Goal: Task Accomplishment & Management: Complete application form

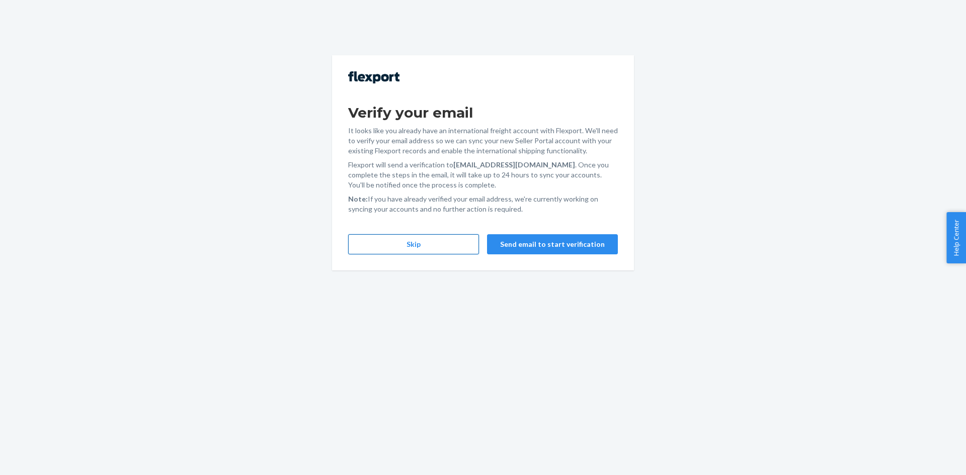
click at [387, 247] on button "Skip" at bounding box center [413, 244] width 131 height 20
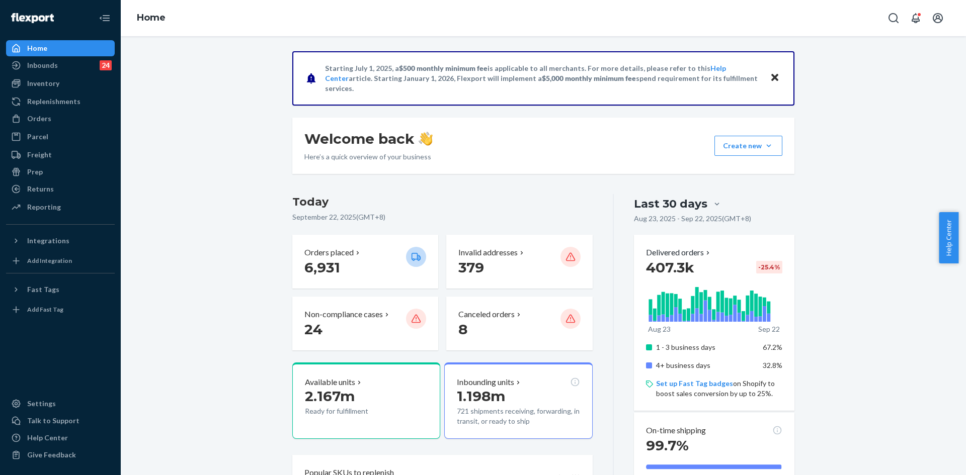
click at [882, 15] on div "Home" at bounding box center [543, 18] width 845 height 36
click at [888, 15] on icon "Open Search Box" at bounding box center [893, 18] width 12 height 12
click at [812, 22] on input "1LSCYM1005E493A" at bounding box center [819, 18] width 124 height 10
paste input "#255006079"
type input "#255006079"
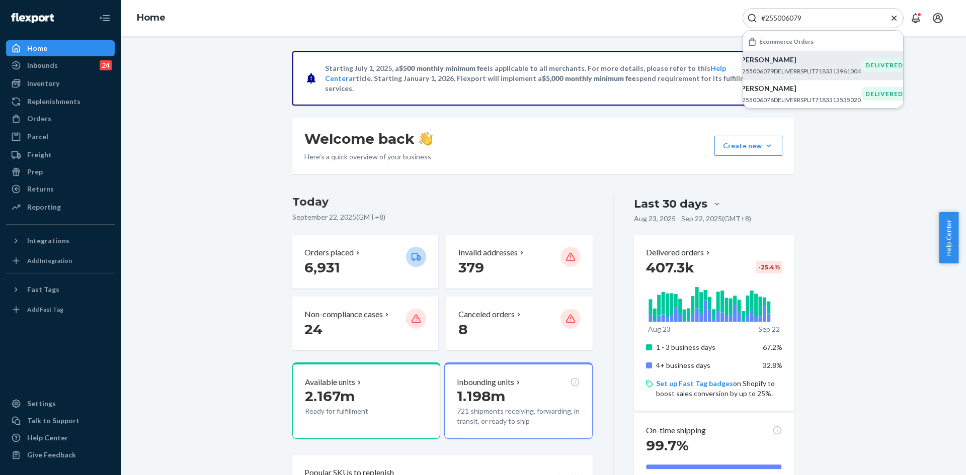
click at [786, 64] on p "[PERSON_NAME]" at bounding box center [799, 60] width 122 height 10
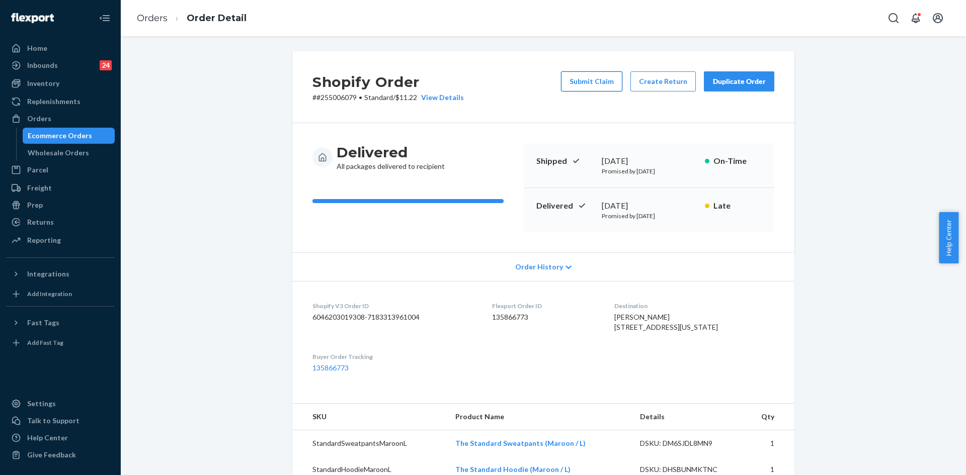
click at [597, 89] on button "Submit Claim" at bounding box center [591, 81] width 61 height 20
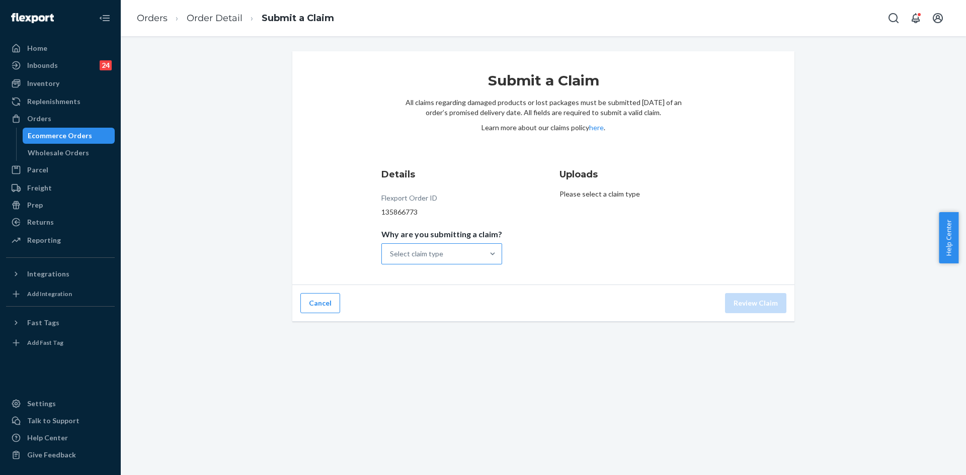
click at [473, 254] on div "Select claim type" at bounding box center [433, 254] width 102 height 20
click at [391, 254] on input "Why are you submitting a claim? Select claim type" at bounding box center [390, 254] width 1 height 10
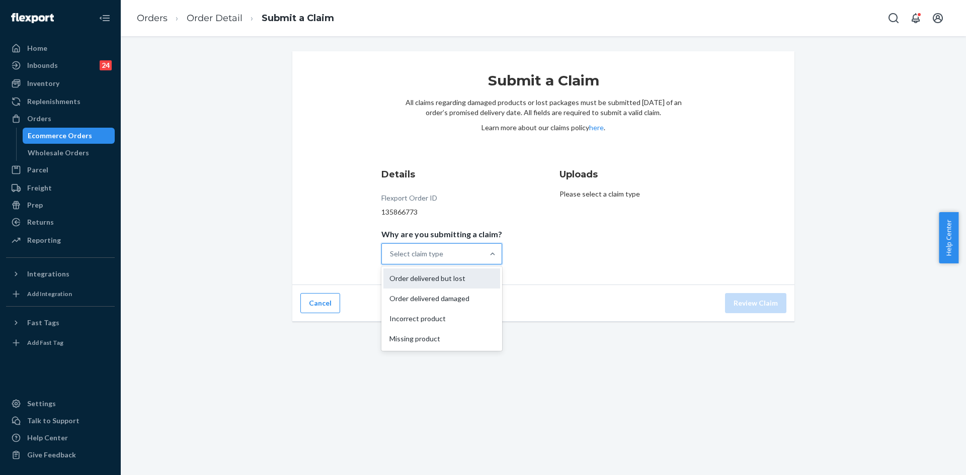
click at [448, 276] on div "Order delivered but lost" at bounding box center [441, 279] width 117 height 20
click at [391, 259] on input "Why are you submitting a claim? option Order delivered but lost focused, 0 of 4…" at bounding box center [390, 254] width 1 height 10
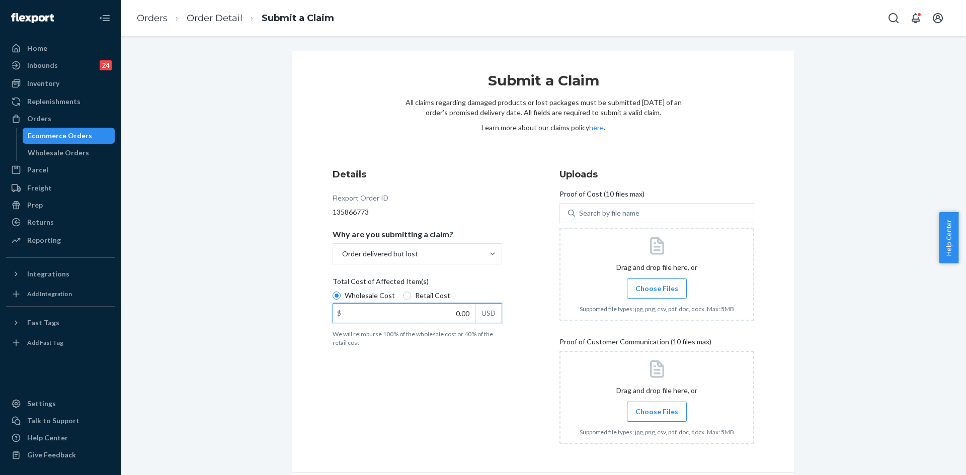
click at [465, 315] on input "0.00" at bounding box center [404, 313] width 142 height 19
type input "62.90"
click at [643, 285] on span "Choose Files" at bounding box center [656, 289] width 43 height 10
click at [656, 285] on input "Choose Files" at bounding box center [656, 288] width 1 height 11
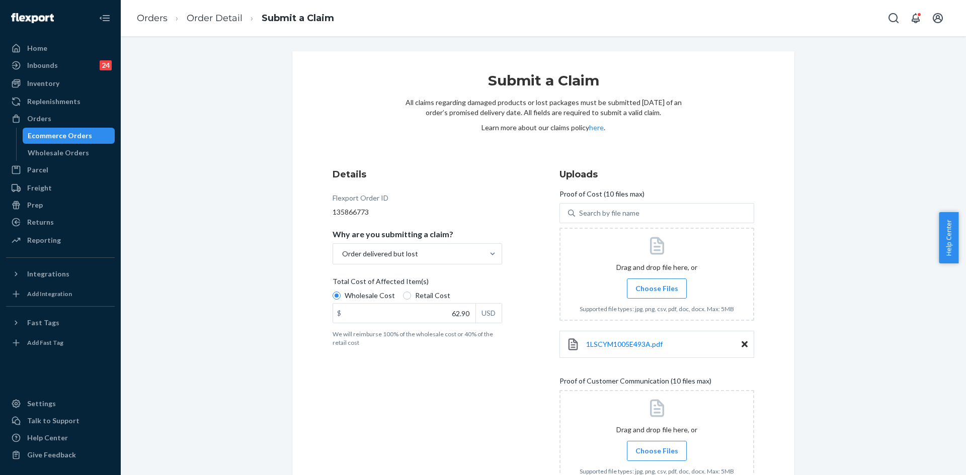
scroll to position [73, 0]
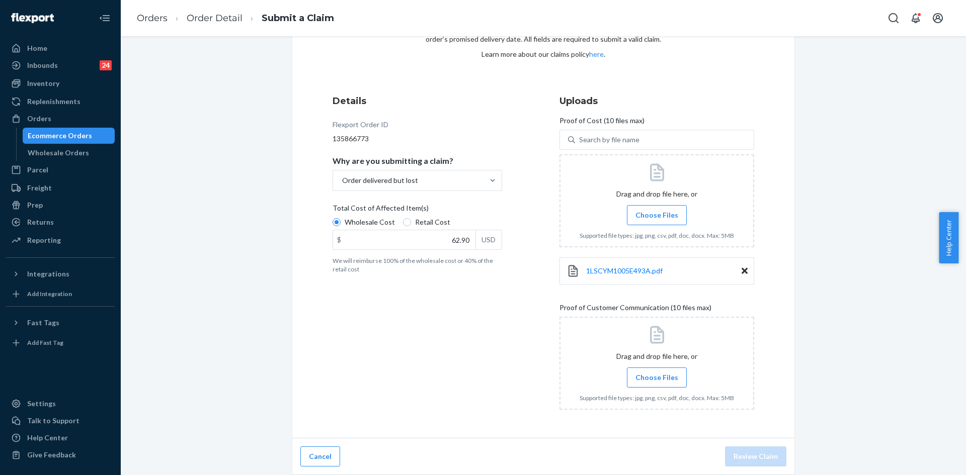
click at [646, 376] on span "Choose Files" at bounding box center [656, 378] width 43 height 10
click at [656, 376] on input "Choose Files" at bounding box center [656, 377] width 1 height 11
click at [651, 379] on span "Choose Files" at bounding box center [656, 378] width 43 height 10
click at [656, 379] on input "Choose Files" at bounding box center [656, 377] width 1 height 11
click at [648, 373] on span "Choose Files" at bounding box center [656, 378] width 43 height 10
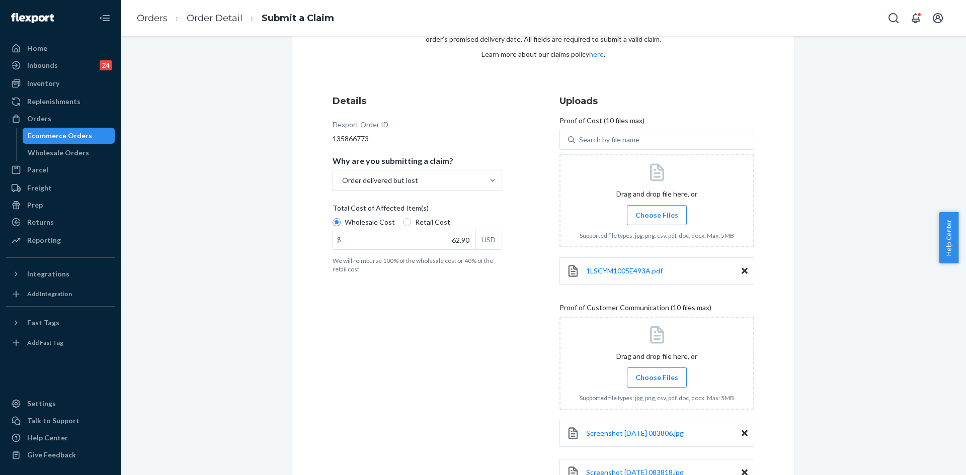
click at [656, 372] on input "Choose Files" at bounding box center [656, 377] width 1 height 11
click at [654, 380] on span "Choose Files" at bounding box center [656, 378] width 43 height 10
click at [656, 380] on input "Choose Files" at bounding box center [656, 377] width 1 height 11
click at [646, 375] on span "Choose Files" at bounding box center [656, 378] width 43 height 10
click at [656, 375] on input "Choose Files" at bounding box center [656, 377] width 1 height 11
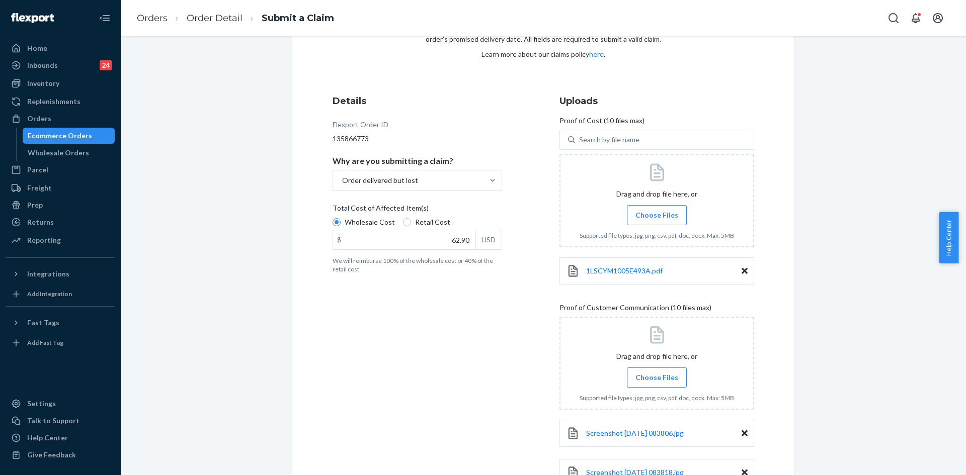
click at [654, 374] on span "Choose Files" at bounding box center [656, 378] width 43 height 10
click at [656, 374] on input "Choose Files" at bounding box center [656, 377] width 1 height 11
click at [662, 376] on span "Choose Files" at bounding box center [656, 378] width 43 height 10
click at [657, 376] on input "Choose Files" at bounding box center [656, 377] width 1 height 11
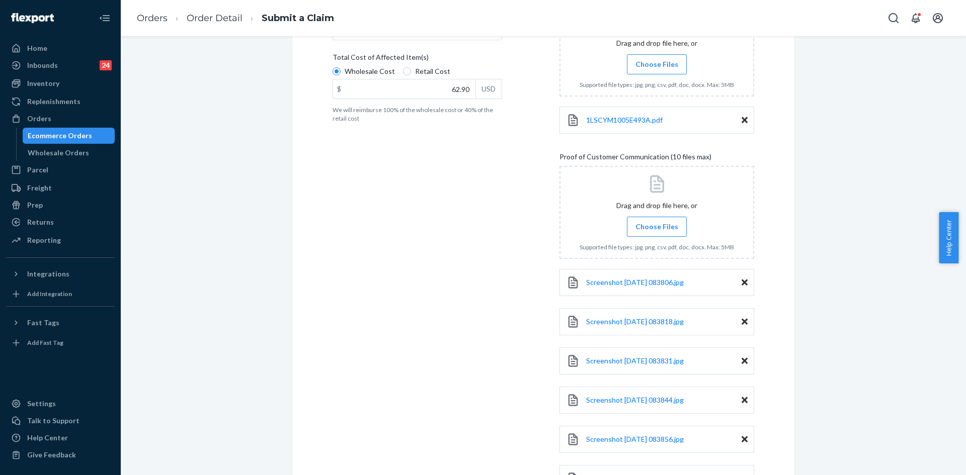
scroll to position [348, 0]
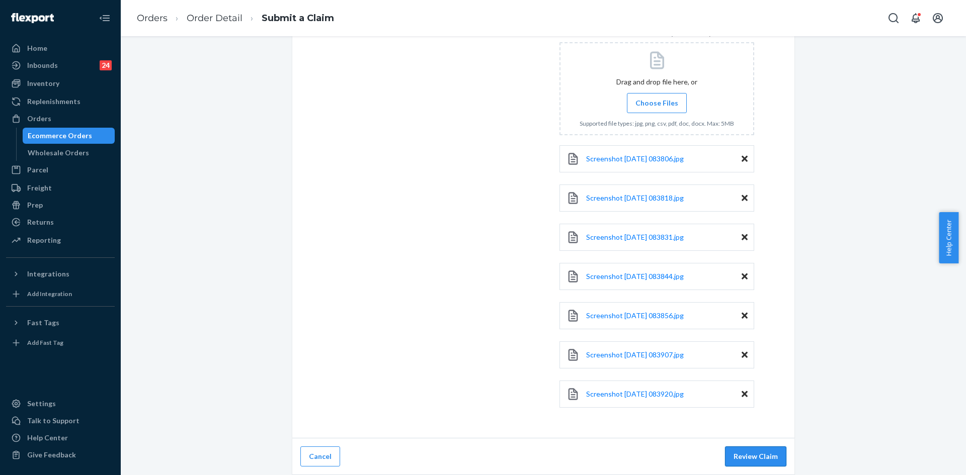
click at [755, 459] on button "Review Claim" at bounding box center [755, 457] width 61 height 20
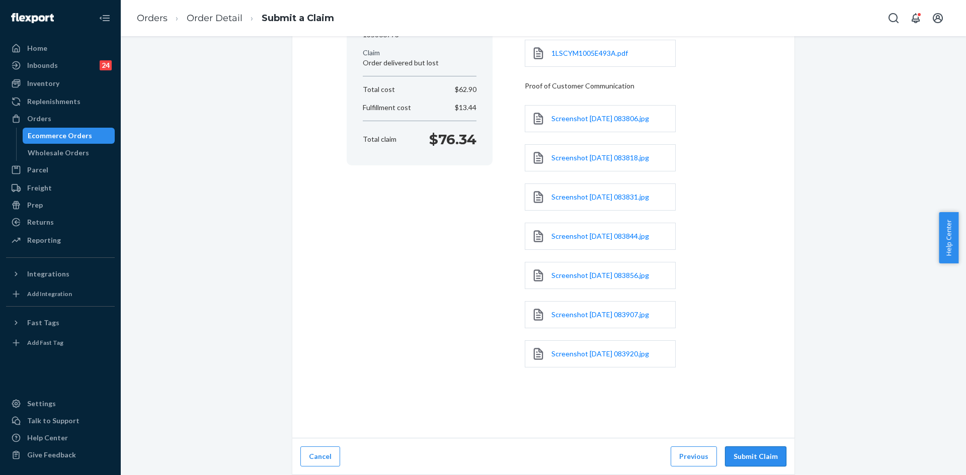
click at [757, 459] on button "Submit Claim" at bounding box center [755, 457] width 61 height 20
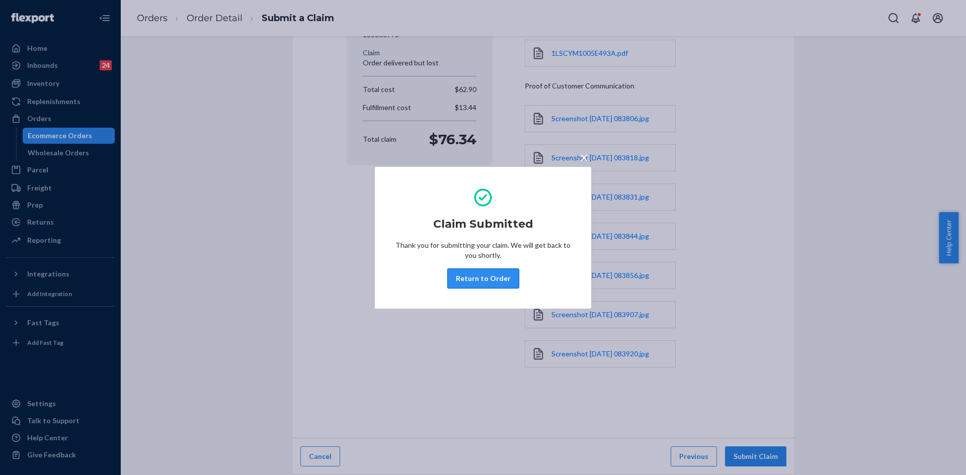
click at [477, 280] on button "Return to Order" at bounding box center [483, 279] width 72 height 20
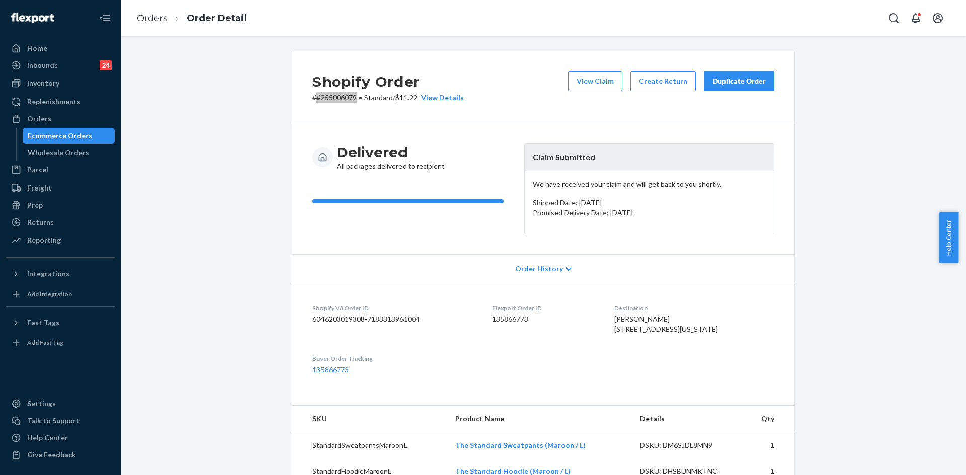
drag, startPoint x: 313, startPoint y: 99, endPoint x: 476, endPoint y: 142, distance: 168.6
click at [352, 97] on p "# #255006079 • Standard / $11.22 View Details" at bounding box center [387, 98] width 151 height 10
click at [742, 83] on div "Duplicate Order" at bounding box center [738, 81] width 53 height 10
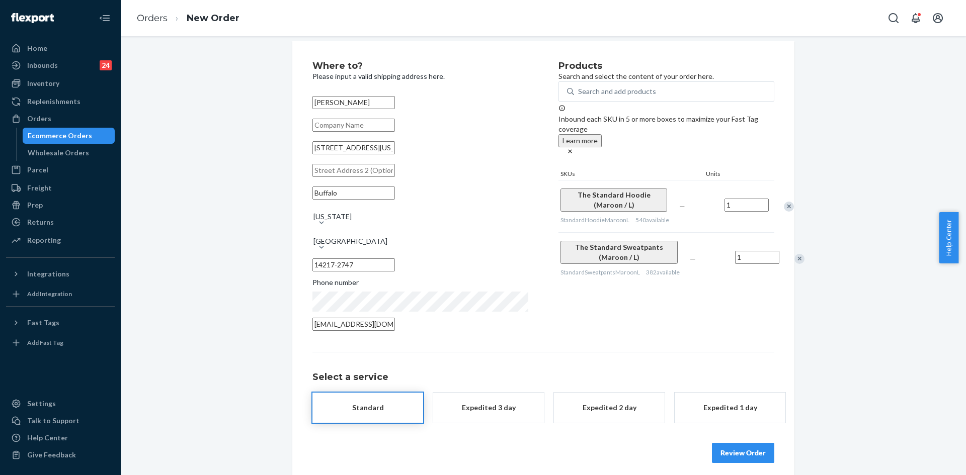
scroll to position [13, 0]
